Goal: Check status: Check status

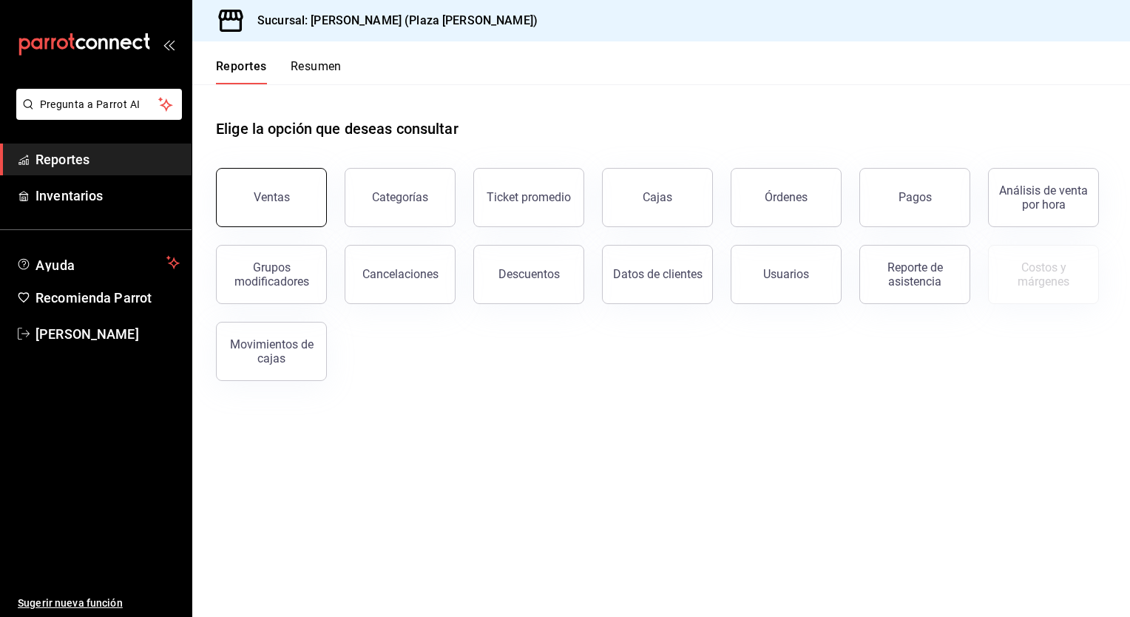
click at [287, 200] on div "Ventas" at bounding box center [272, 197] width 36 height 14
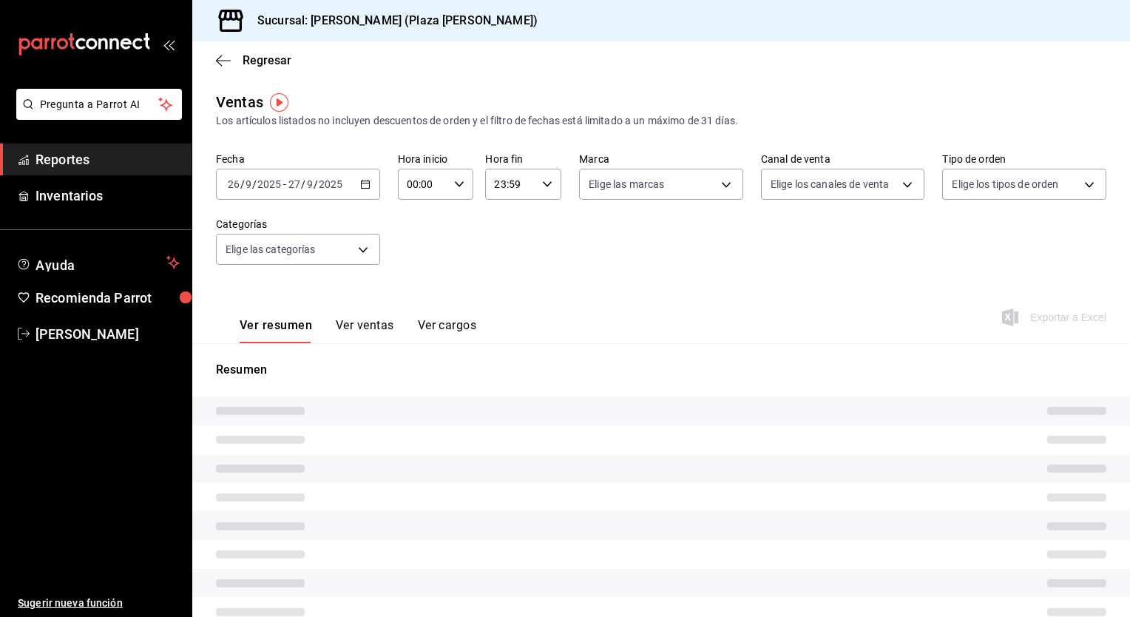
type input "05:00"
type input "04:59"
click at [362, 189] on div "[DATE] [DATE] - [DATE] [DATE]" at bounding box center [298, 184] width 164 height 31
click at [367, 190] on div "[DATE] [DATE] - [DATE] [DATE]" at bounding box center [298, 184] width 164 height 31
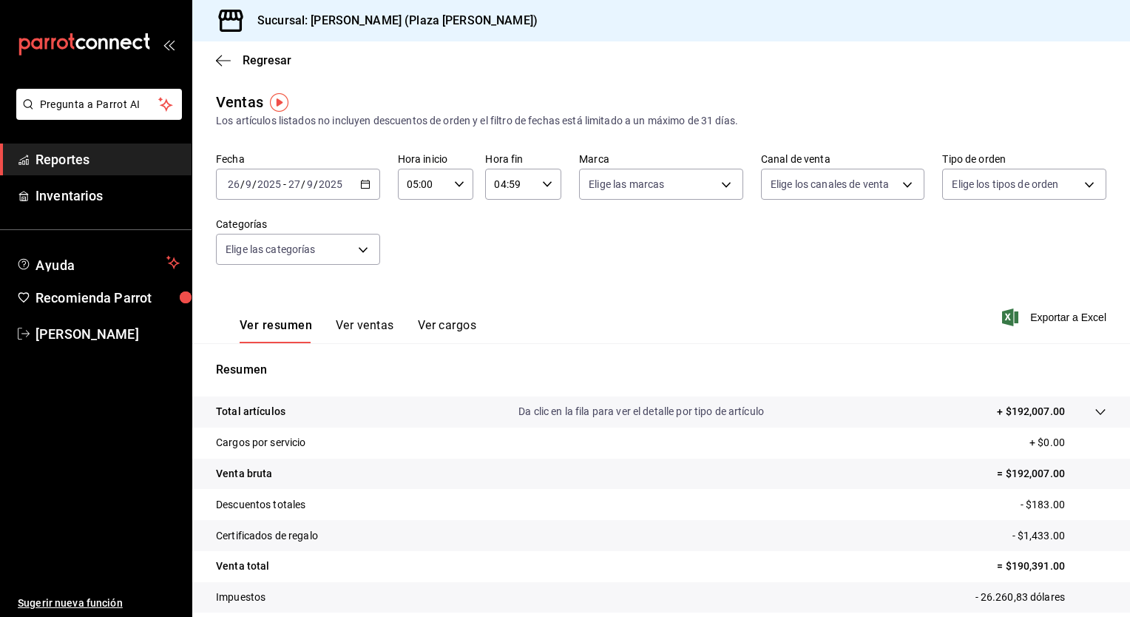
click at [364, 190] on div "[DATE] [DATE] - [DATE] [DATE]" at bounding box center [298, 184] width 164 height 31
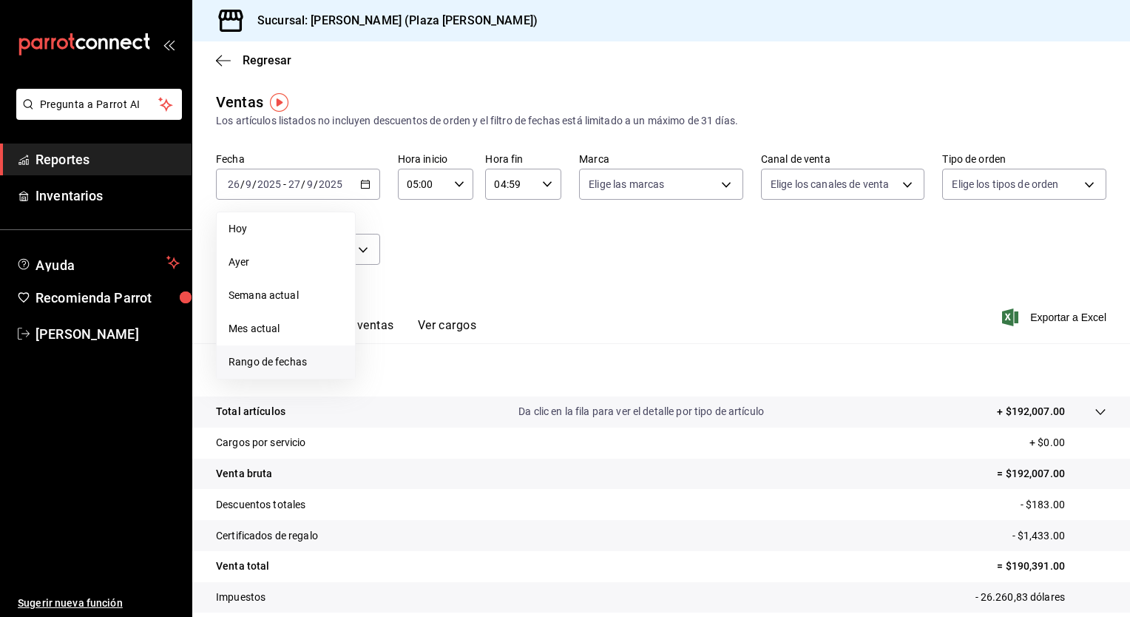
click at [266, 360] on span "Rango de fechas" at bounding box center [286, 362] width 115 height 16
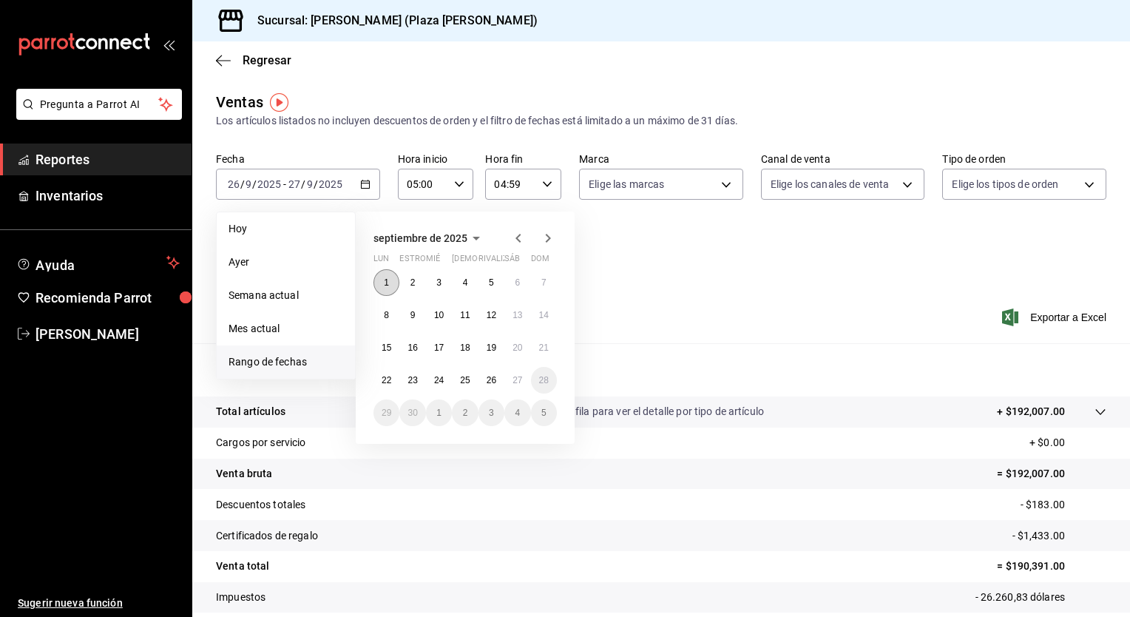
click at [380, 286] on button "1" at bounding box center [387, 282] width 26 height 27
click at [514, 382] on abbr "27" at bounding box center [518, 380] width 10 height 10
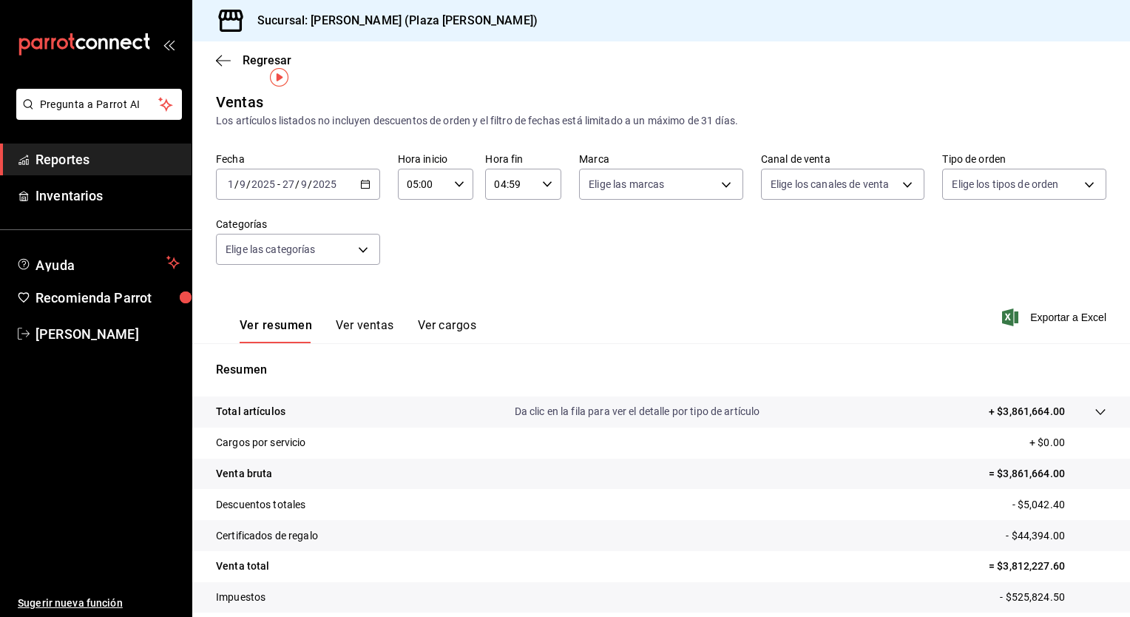
scroll to position [92, 0]
